Goal: Information Seeking & Learning: Learn about a topic

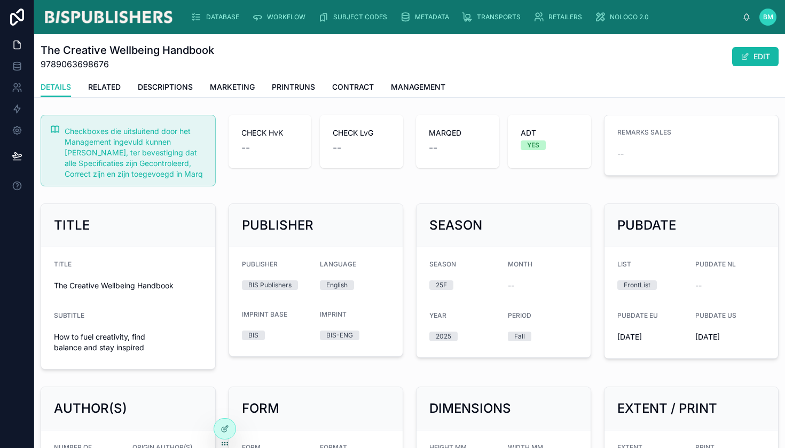
scroll to position [346, 0]
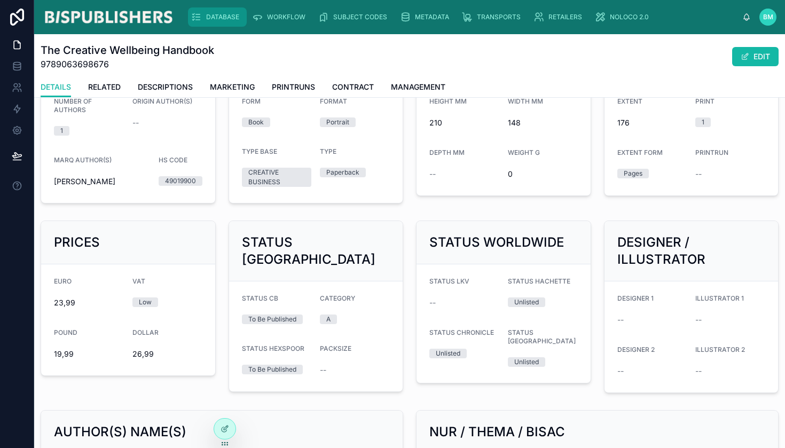
click at [216, 20] on span "DATABASE" at bounding box center [222, 17] width 33 height 9
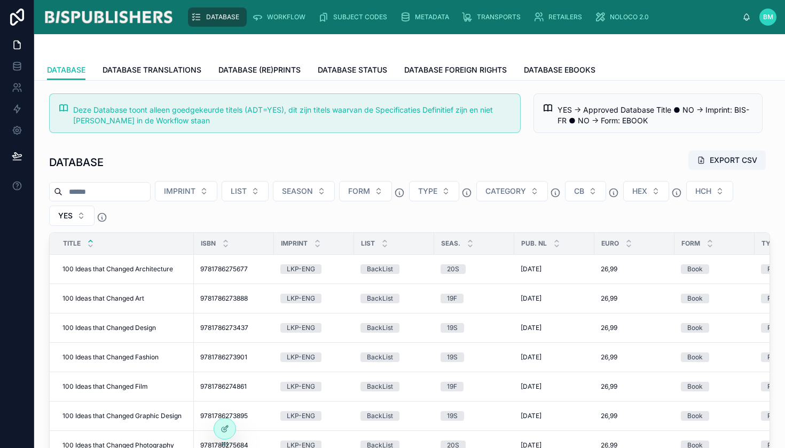
click at [215, 19] on span "DATABASE" at bounding box center [222, 17] width 33 height 9
click at [112, 329] on span "100 Ideas that Changed Design" at bounding box center [110, 328] width 94 height 9
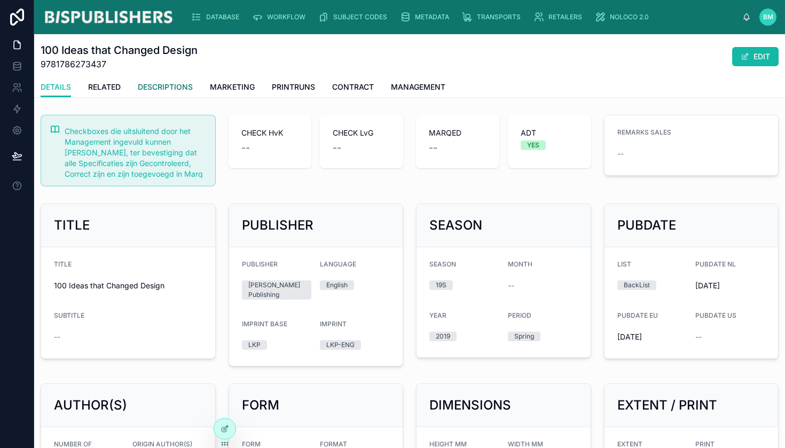
click at [182, 86] on span "DESCRIPTIONS" at bounding box center [165, 87] width 55 height 11
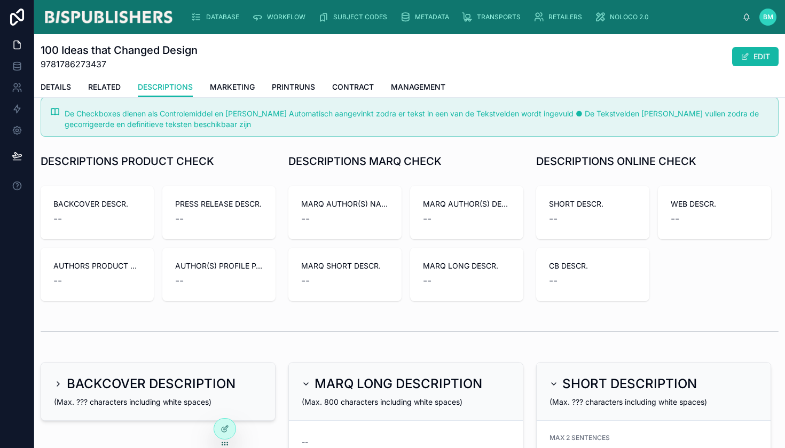
scroll to position [73, 0]
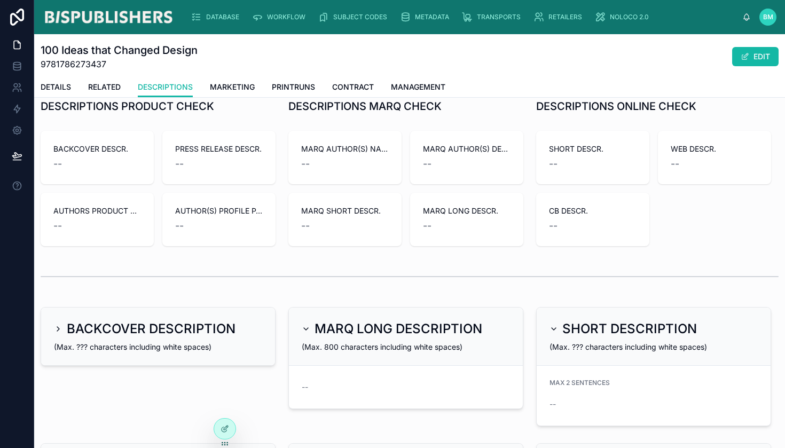
click at [322, 211] on span "MARQ SHORT DESCR." at bounding box center [345, 211] width 88 height 11
click at [224, 19] on span "DATABASE" at bounding box center [222, 17] width 33 height 9
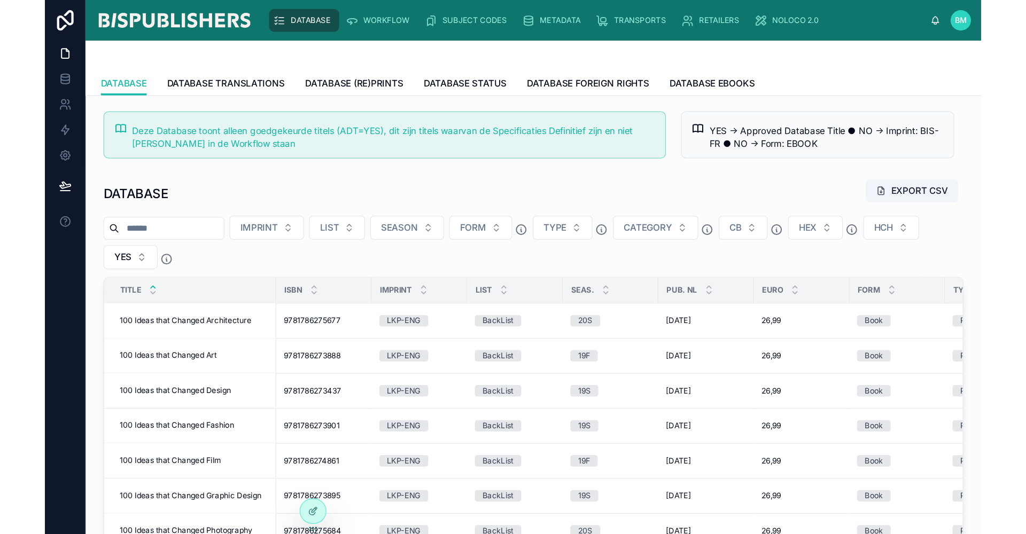
scroll to position [670, 0]
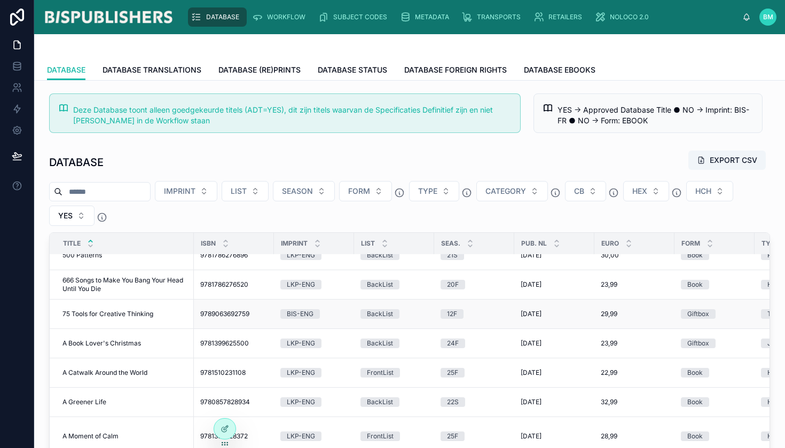
click at [120, 316] on span "75 Tools for Creative Thinking" at bounding box center [108, 314] width 91 height 9
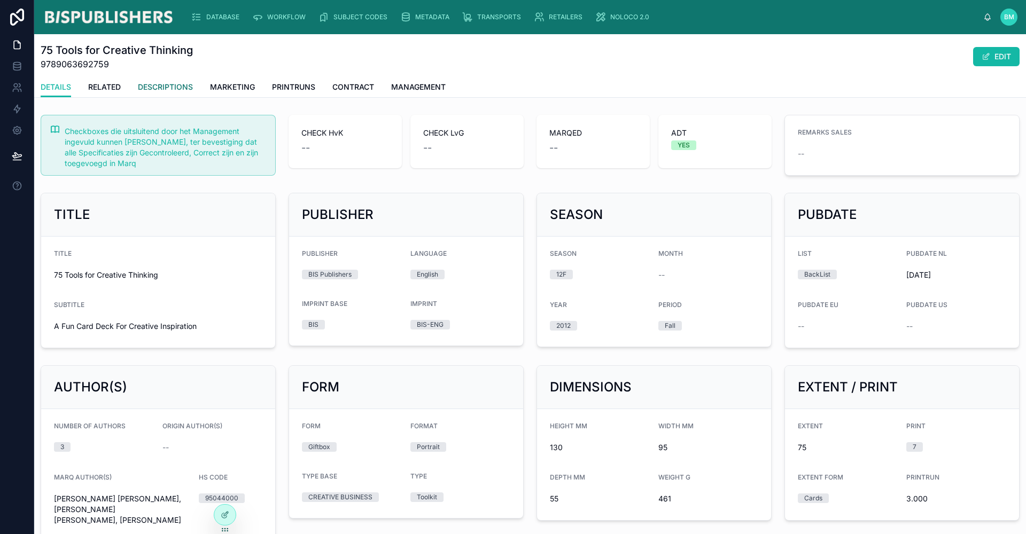
click at [186, 88] on span "DESCRIPTIONS" at bounding box center [165, 87] width 55 height 11
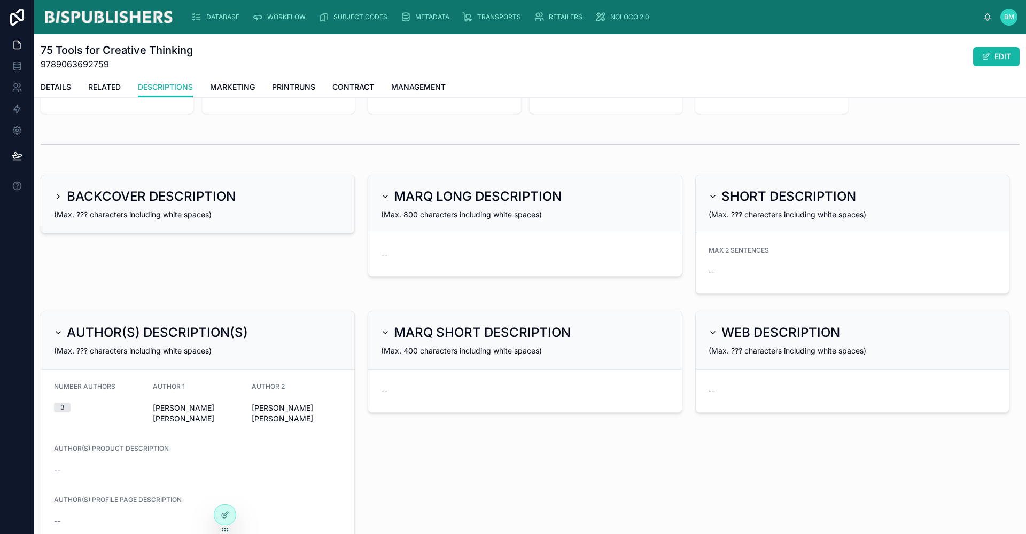
scroll to position [197, 0]
